Goal: Task Accomplishment & Management: Use online tool/utility

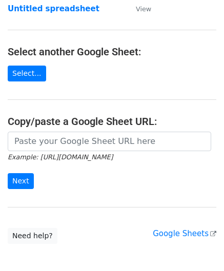
scroll to position [102, 0]
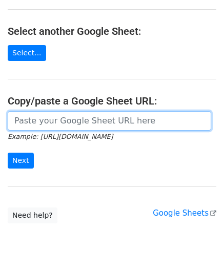
drag, startPoint x: 53, startPoint y: 119, endPoint x: 63, endPoint y: 102, distance: 19.3
click at [53, 119] on input "url" at bounding box center [109, 120] width 203 height 19
paste input "https://docs.google.com/spreadsheets/d/1jIi8JbCorhQGE0QeRaxjpCthN7Dwcr_OoFuC896…"
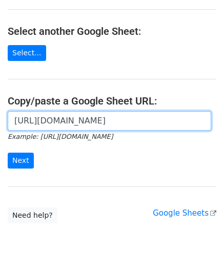
scroll to position [0, 216]
type input "https://docs.google.com/spreadsheets/d/1jIi8JbCorhQGE0QeRaxjpCthN7Dwcr_OoFuC896…"
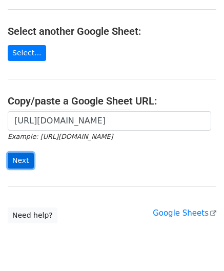
click at [24, 157] on input "Next" at bounding box center [21, 161] width 26 height 16
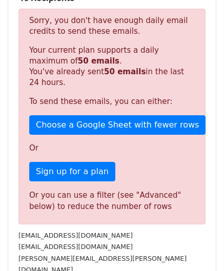
scroll to position [328, 0]
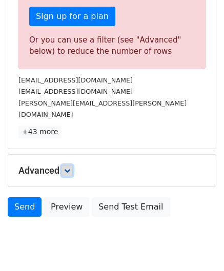
click at [68, 165] on link at bounding box center [66, 170] width 11 height 11
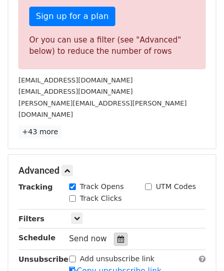
click at [117, 236] on icon at bounding box center [120, 239] width 7 height 7
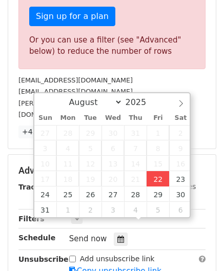
type input "[DATE] 12:00"
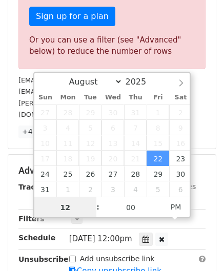
paste input "9"
type input "9"
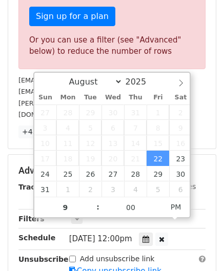
type input "[DATE] 21:00"
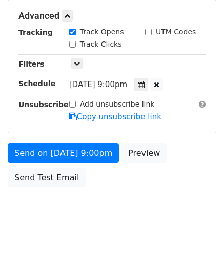
scroll to position [428, 0]
